Goal: Communication & Community: Ask a question

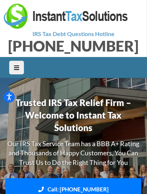
click at [15, 69] on span "Menu Icon" at bounding box center [16, 68] width 5 height 6
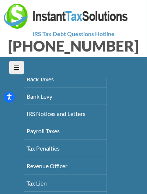
scroll to position [125, 0]
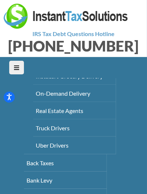
click at [16, 67] on span "Menu Icon" at bounding box center [16, 68] width 5 height 6
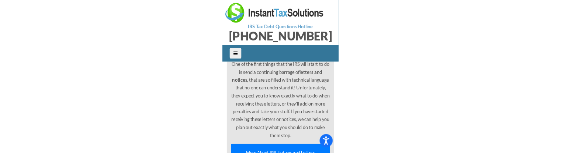
scroll to position [3399, 0]
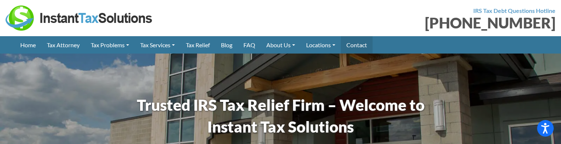
click at [371, 47] on link "Contact" at bounding box center [357, 44] width 32 height 17
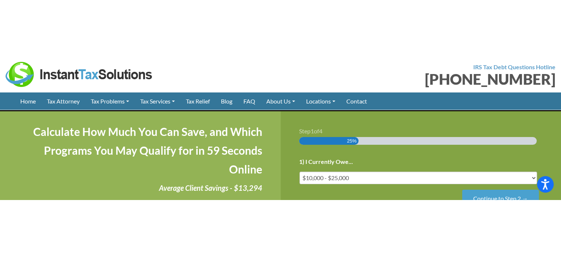
scroll to position [184, 0]
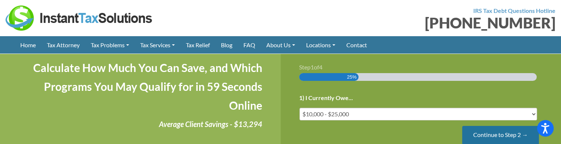
click at [506, 128] on input "Continue to Step 2 →" at bounding box center [500, 135] width 77 height 19
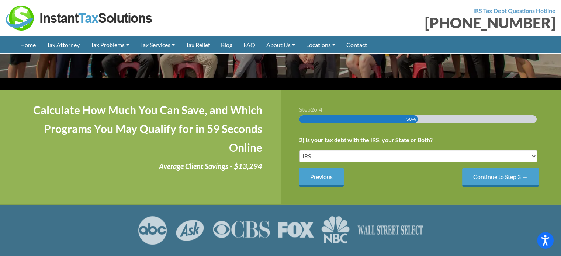
scroll to position [111, 0]
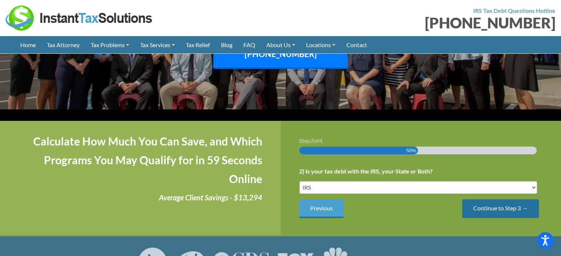
click at [493, 153] on input "Continue to Step 3 →" at bounding box center [500, 209] width 77 height 19
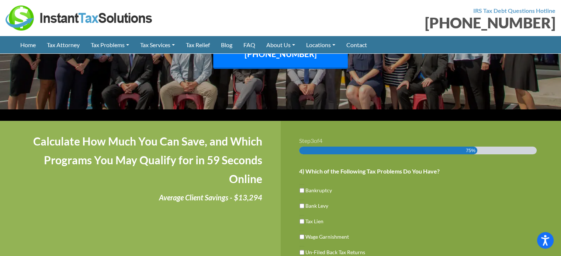
scroll to position [0, 0]
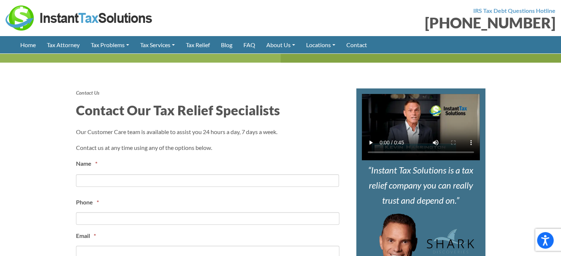
scroll to position [318, 0]
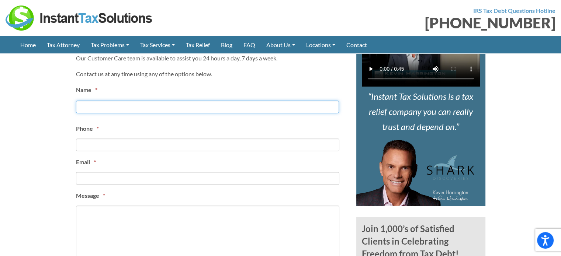
click at [94, 106] on input "First" at bounding box center [207, 107] width 263 height 13
type input "JW"
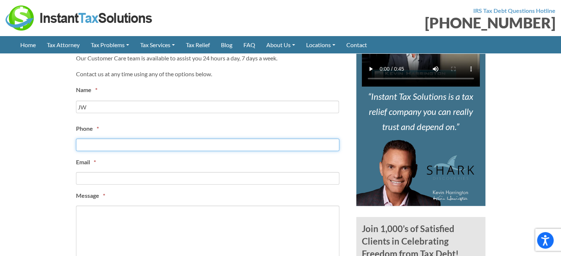
type input "(___) ___-____"
click at [121, 141] on input "(___) ___-____" at bounding box center [207, 145] width 263 height 13
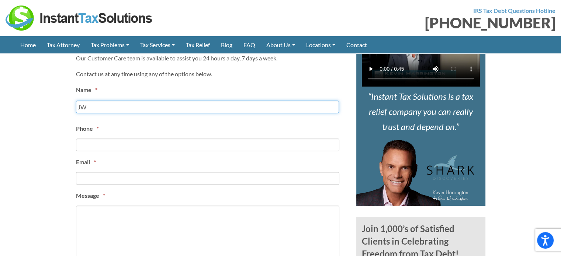
click at [118, 104] on input "JW" at bounding box center [207, 107] width 263 height 13
click at [96, 109] on input "JW DFev" at bounding box center [207, 107] width 263 height 13
click at [96, 106] on input "JW DFev" at bounding box center [207, 107] width 263 height 13
type input "JW Dev"
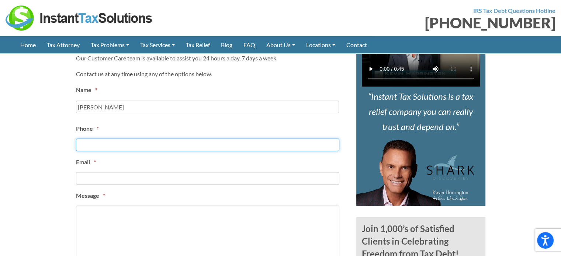
type input "(___) ___-____"
click at [103, 139] on input "(___) ___-____" at bounding box center [207, 145] width 263 height 13
type input "(___) ___-____"
paste input "tel"
type input "(___) ___-____"
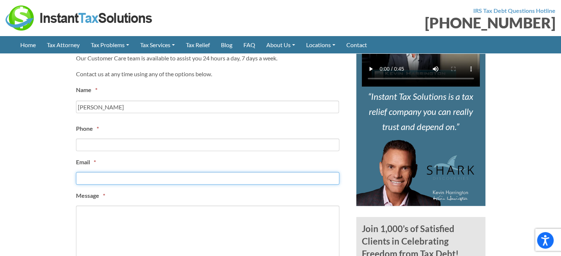
click at [91, 179] on input "Email *" at bounding box center [207, 178] width 263 height 13
paste input "jwdmseo@gmail.com"
type input "jwdmseo@gmail.com"
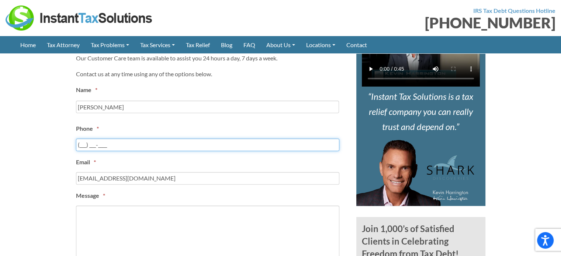
click at [89, 145] on input "(___) ___-____" at bounding box center [207, 145] width 263 height 13
paste input "470) 264-4875"
type input "(470) 264-4875"
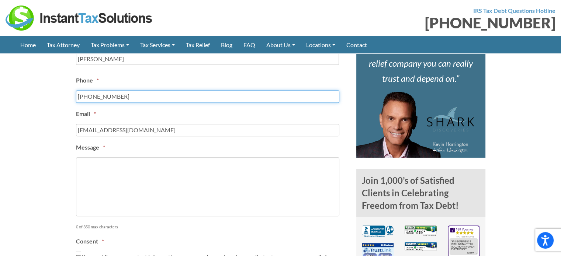
scroll to position [391, 0]
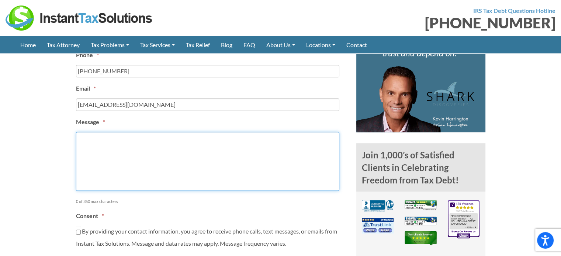
click at [108, 138] on textarea "Message *" at bounding box center [207, 161] width 263 height 59
paste textarea "This submission has been made only for the testing purpose by JWDM developer, p…"
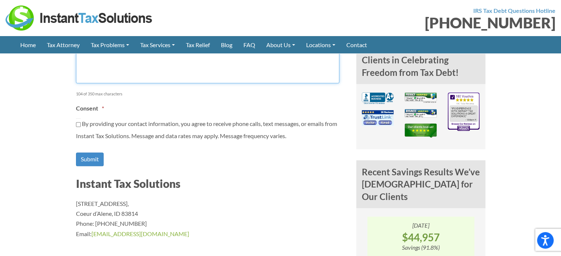
scroll to position [502, 0]
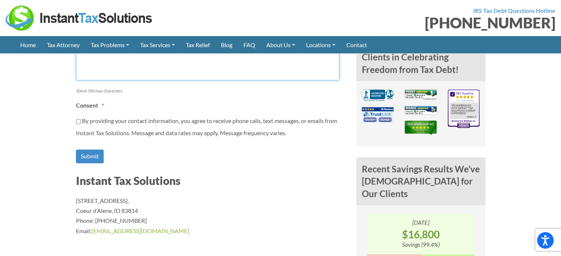
type textarea "This submission has been made only for the testing purpose by JWDM developer, p…"
click at [78, 121] on input "By providing your contact information, you agree to receive phone calls, text m…" at bounding box center [78, 121] width 5 height 13
checkbox input "true"
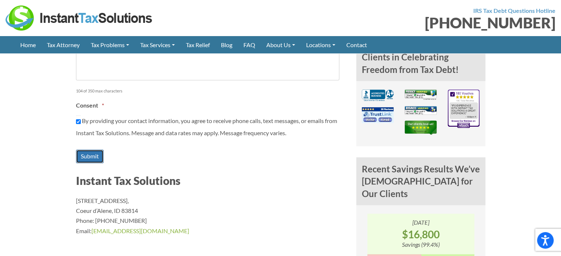
click at [90, 154] on input "Submit" at bounding box center [90, 157] width 28 height 14
